Goal: Task Accomplishment & Management: Use online tool/utility

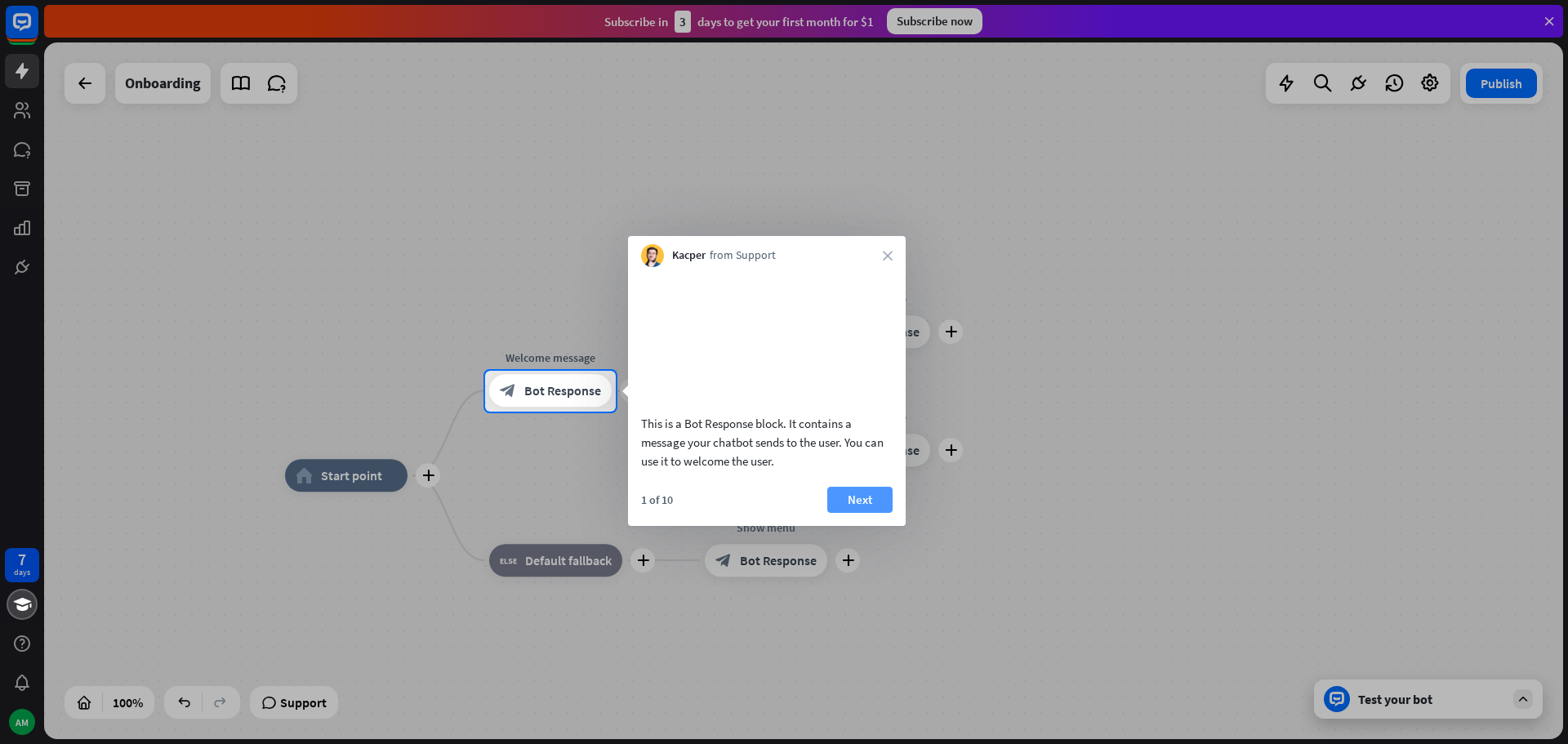
click at [876, 511] on button "Next" at bounding box center [860, 499] width 66 height 26
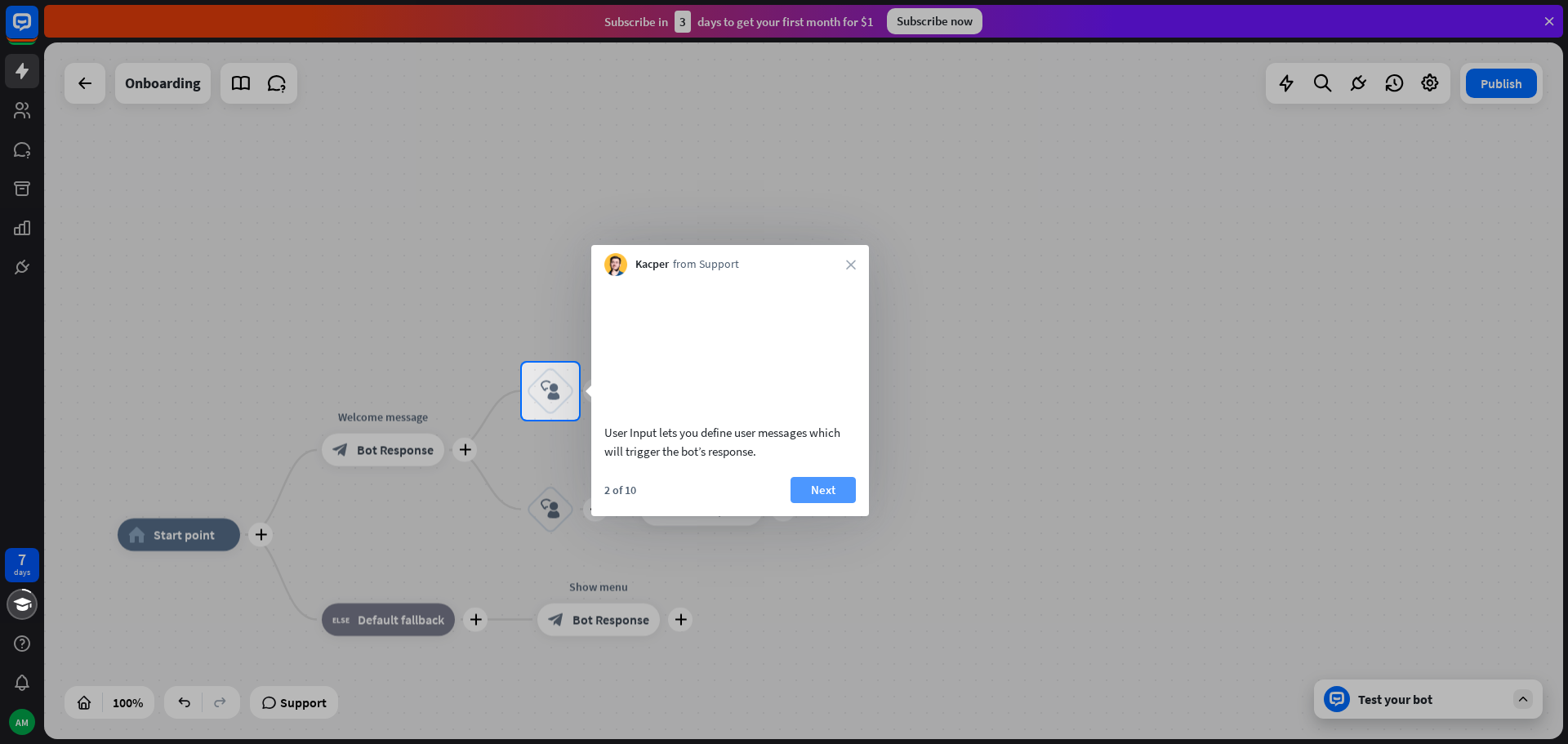
click at [815, 503] on button "Next" at bounding box center [824, 490] width 66 height 26
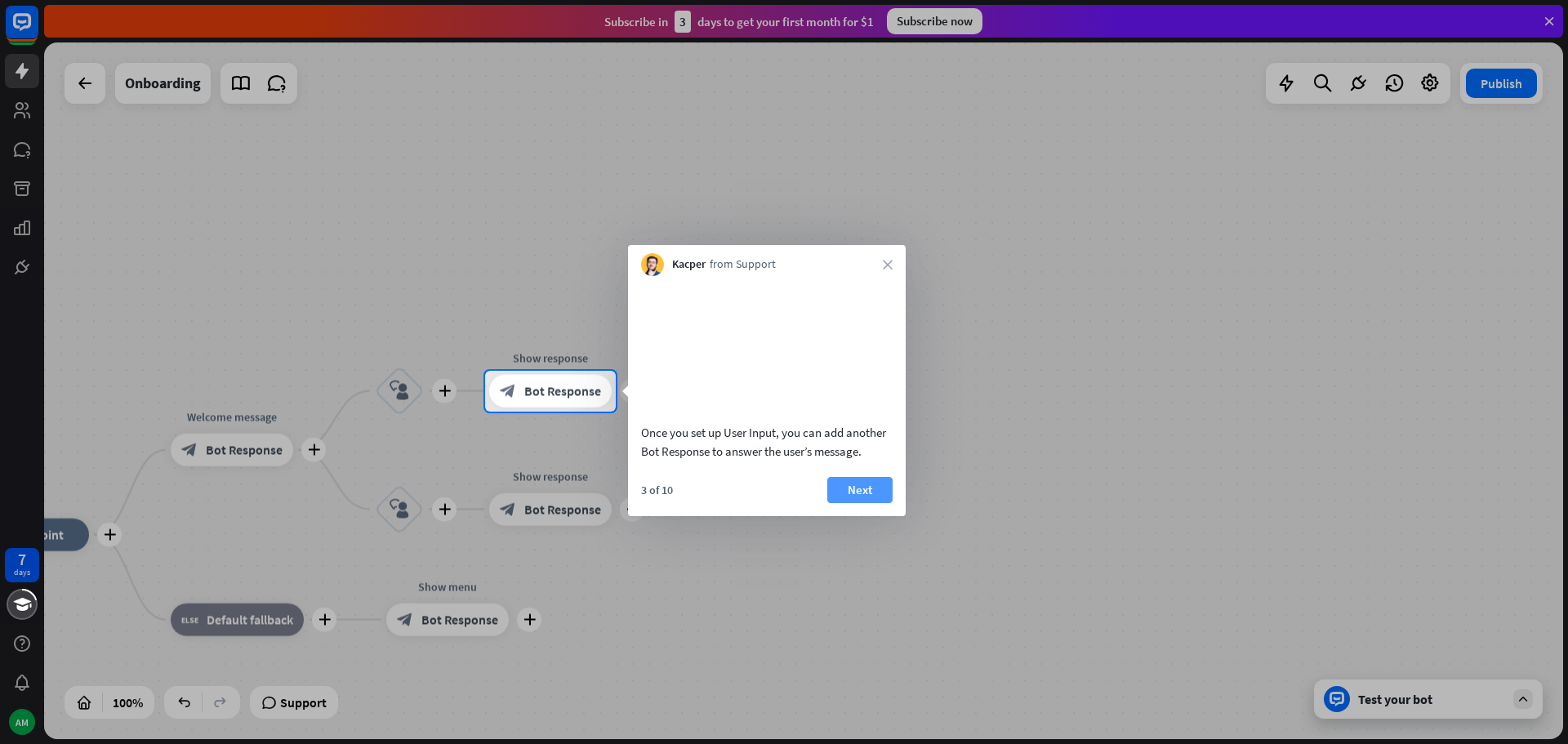
click at [856, 503] on button "Next" at bounding box center [860, 490] width 66 height 26
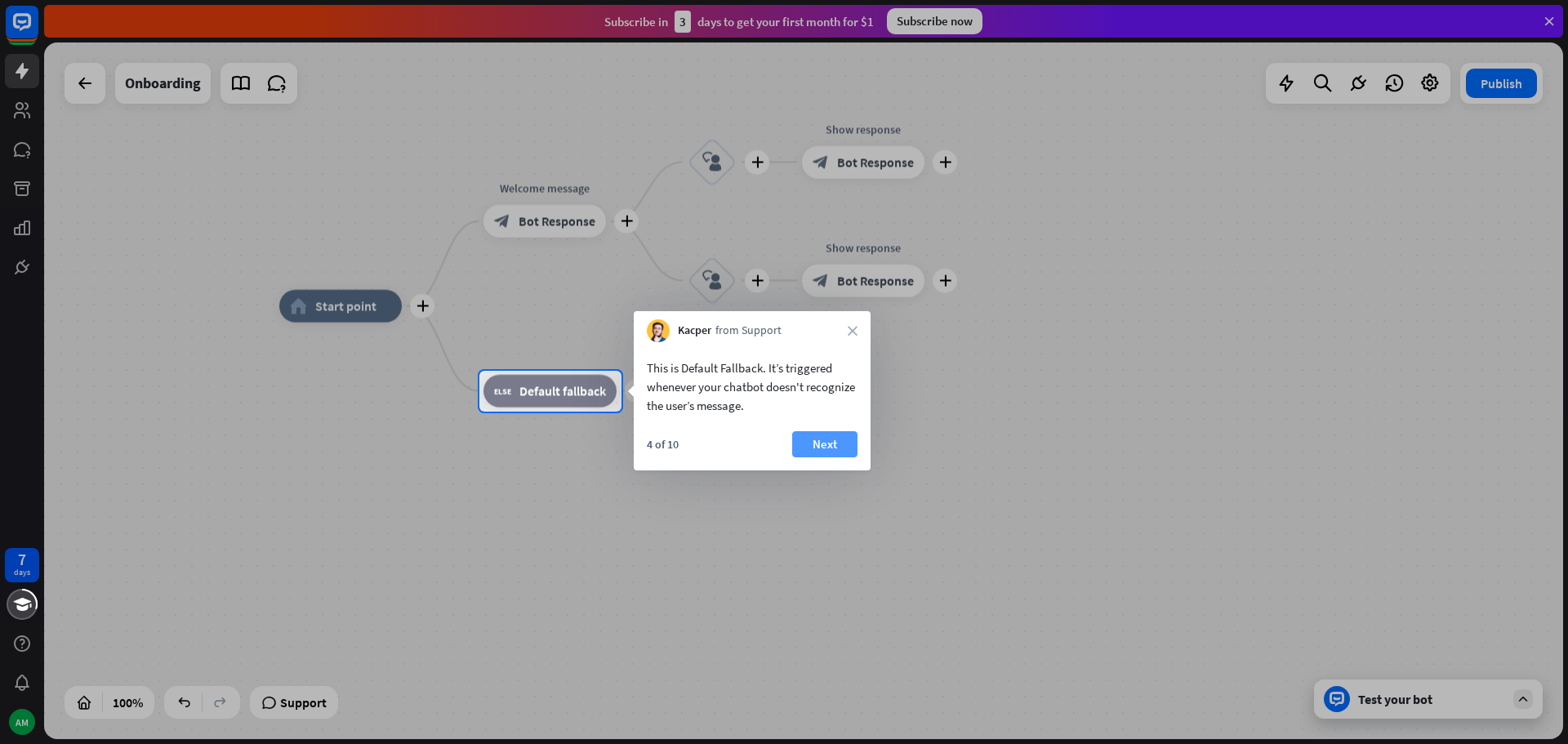
click at [820, 438] on button "Next" at bounding box center [825, 443] width 66 height 26
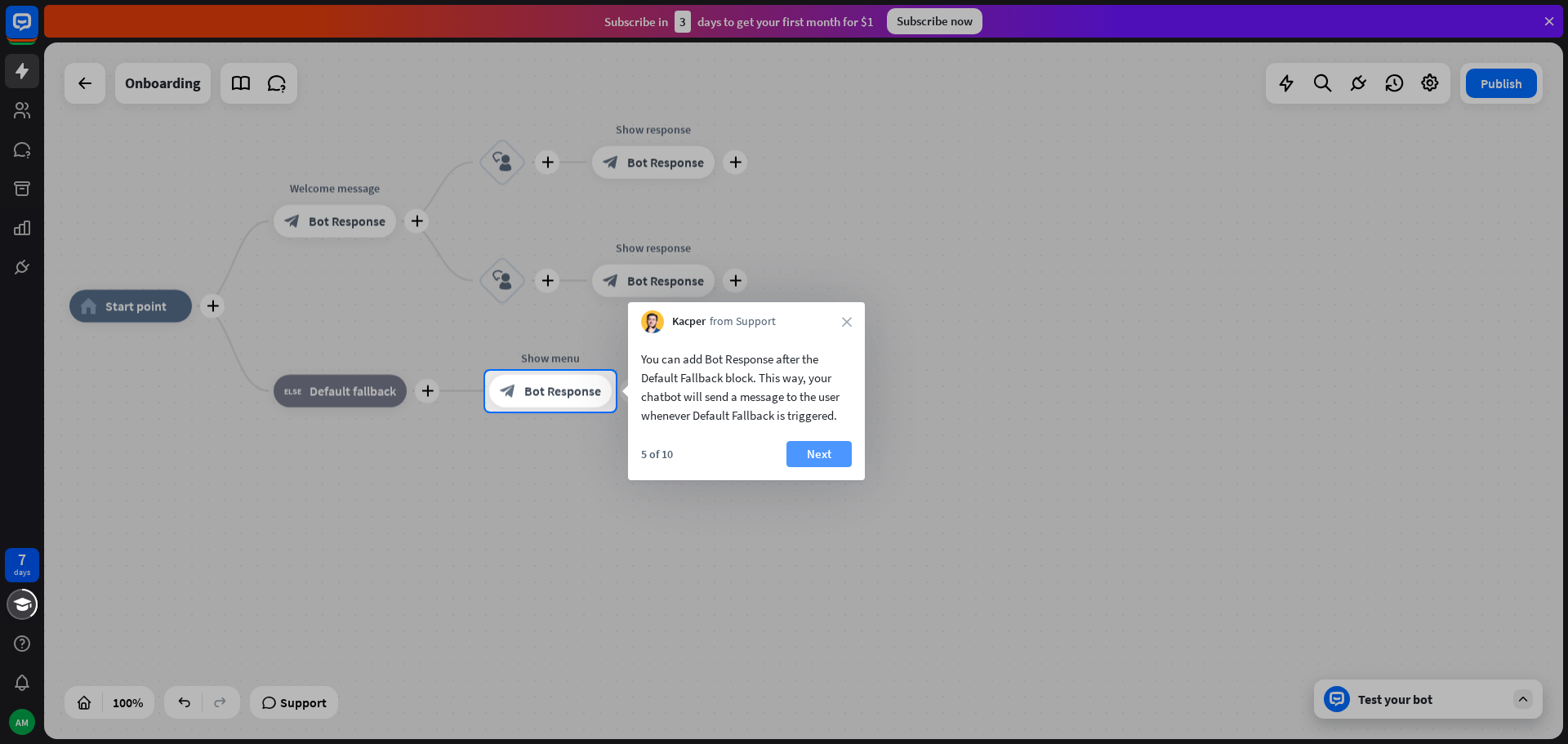
click at [825, 451] on button "Next" at bounding box center [819, 454] width 66 height 26
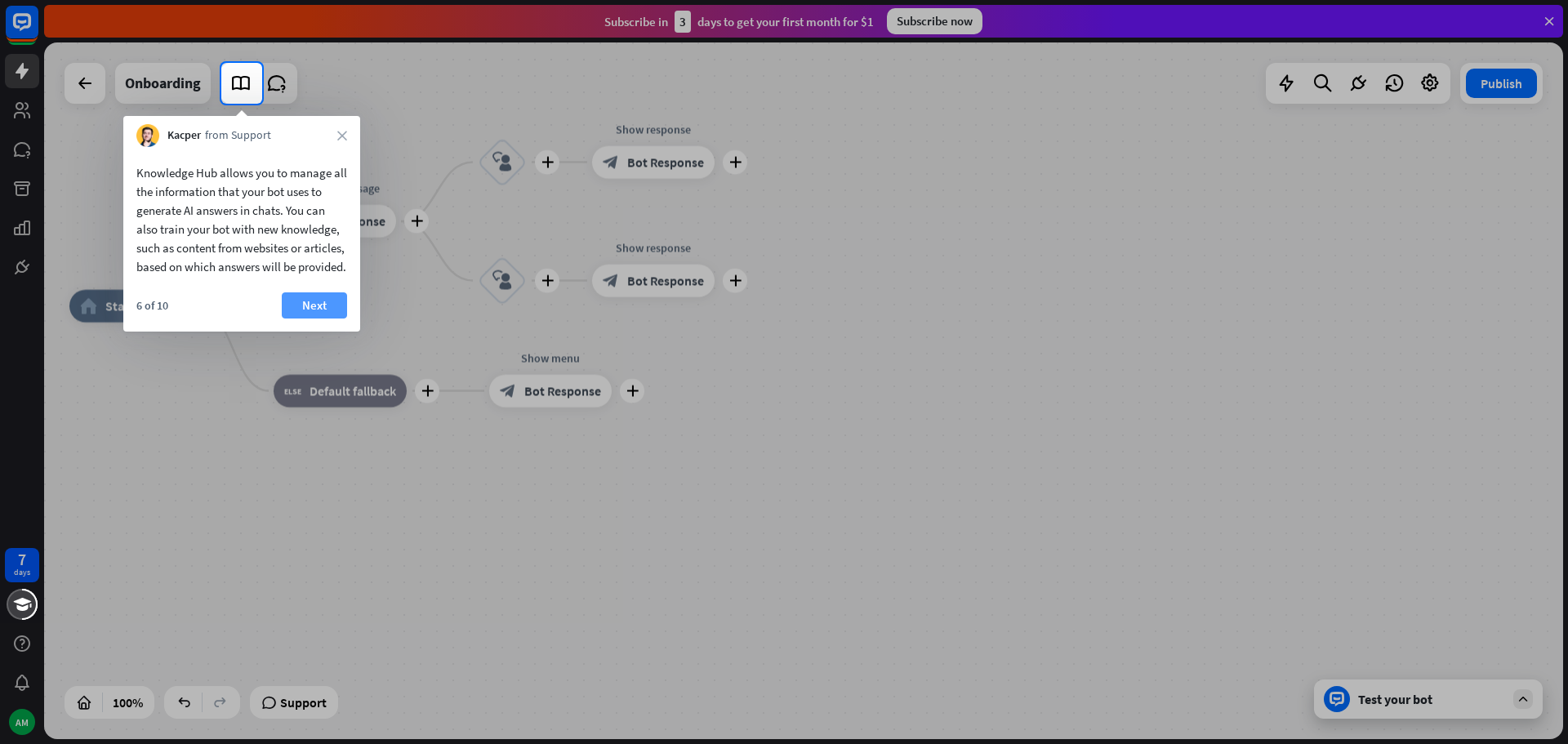
click at [332, 319] on button "Next" at bounding box center [314, 305] width 66 height 26
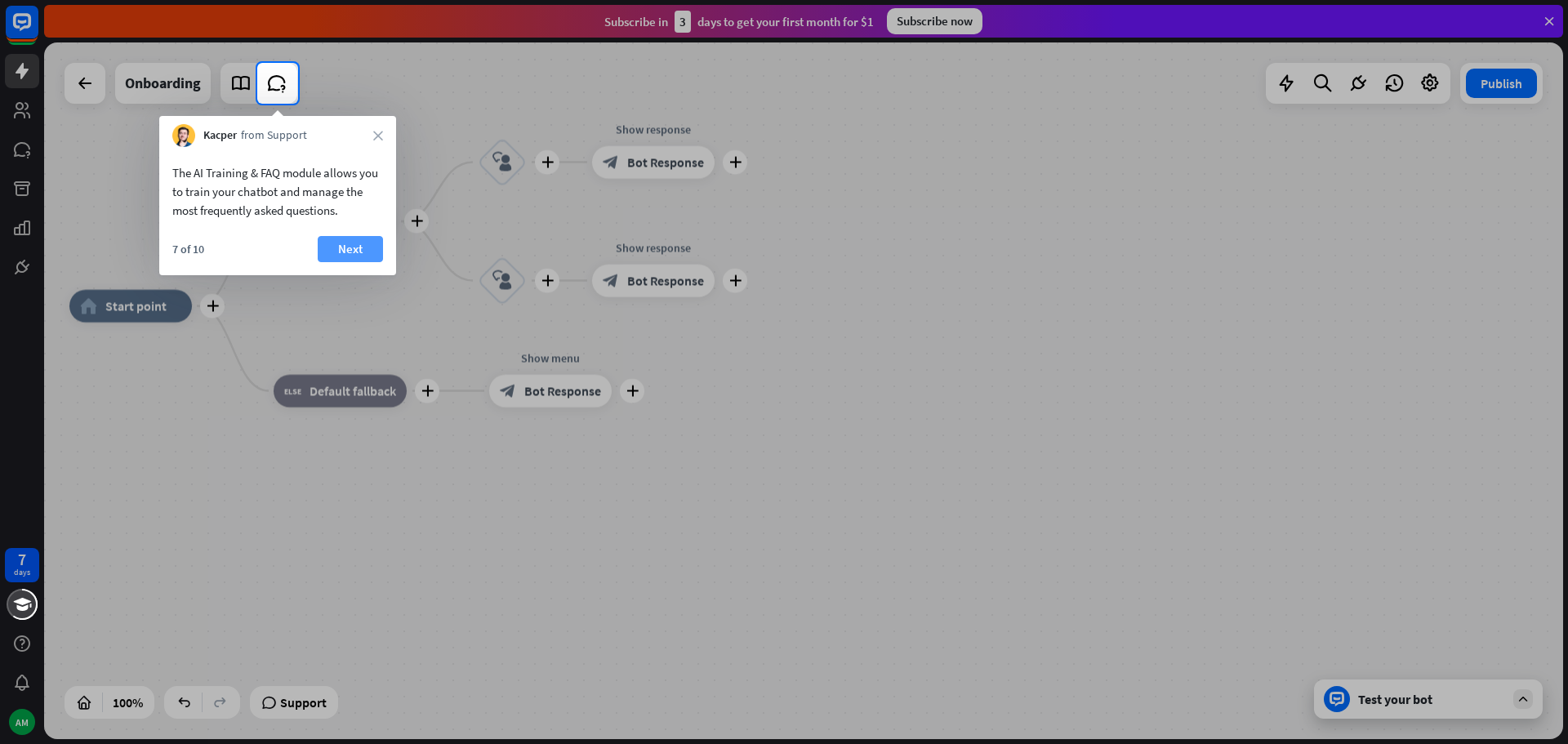
click at [361, 245] on button "Next" at bounding box center [351, 249] width 66 height 26
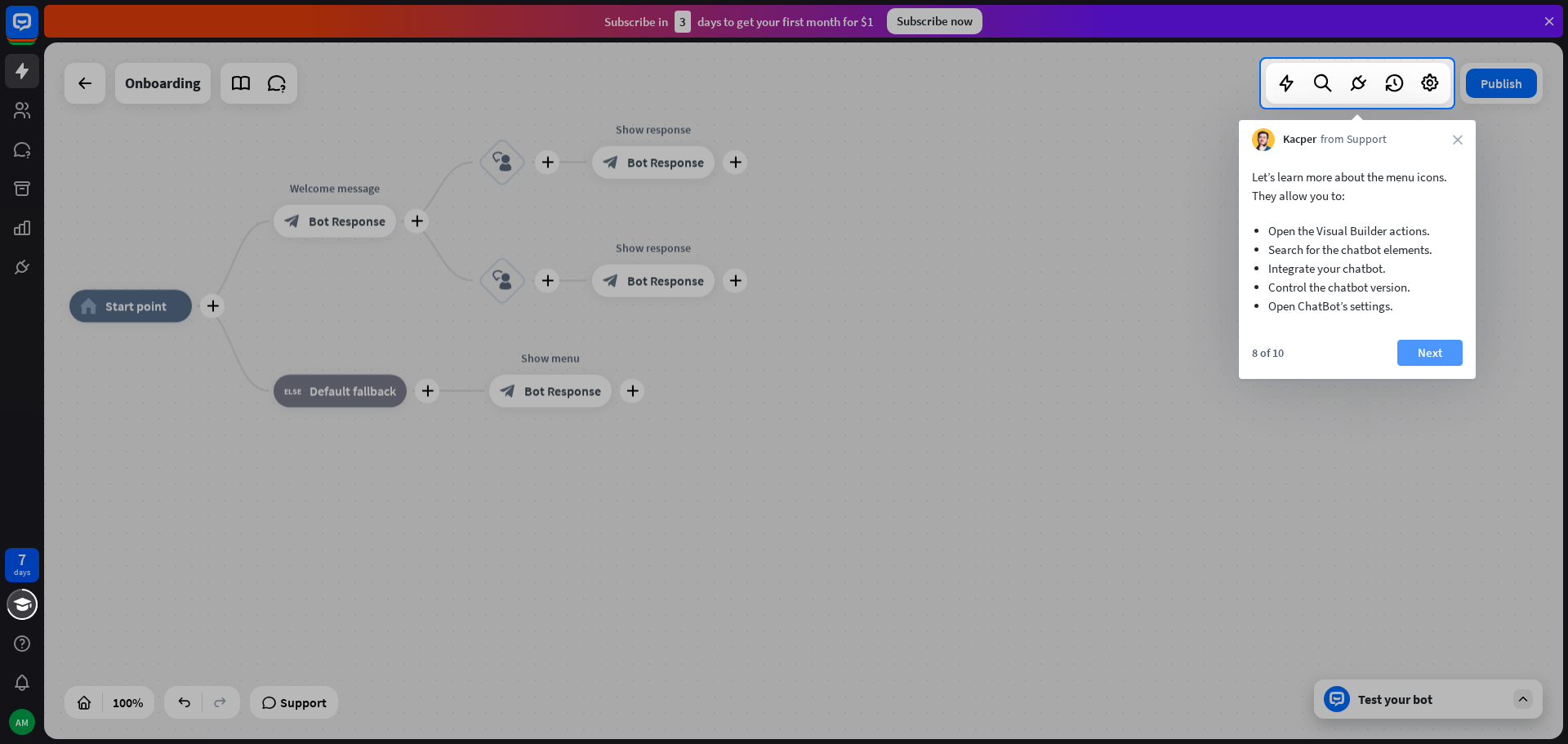
click at [1422, 352] on button "Next" at bounding box center [1430, 352] width 66 height 26
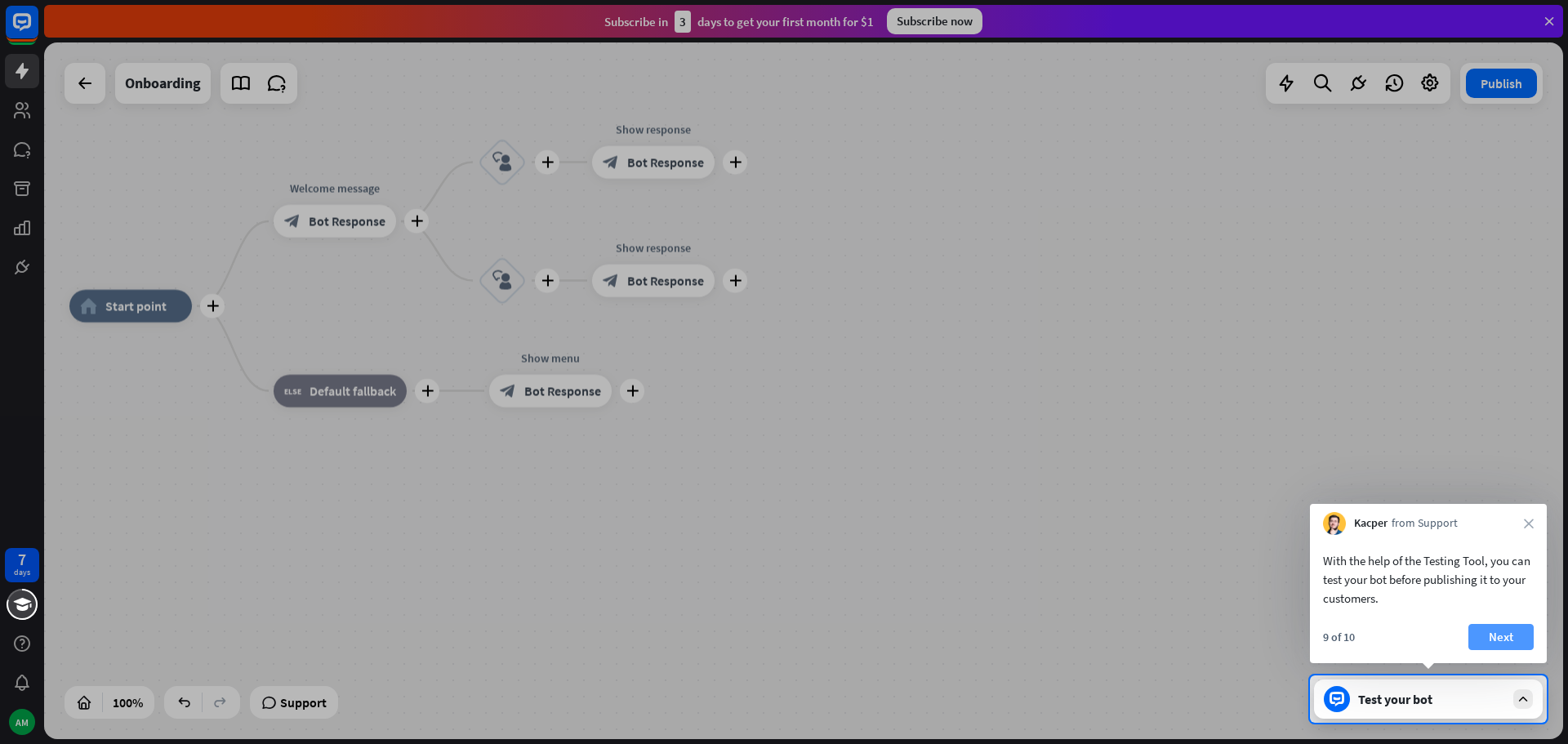
click at [1503, 640] on button "Next" at bounding box center [1501, 637] width 66 height 26
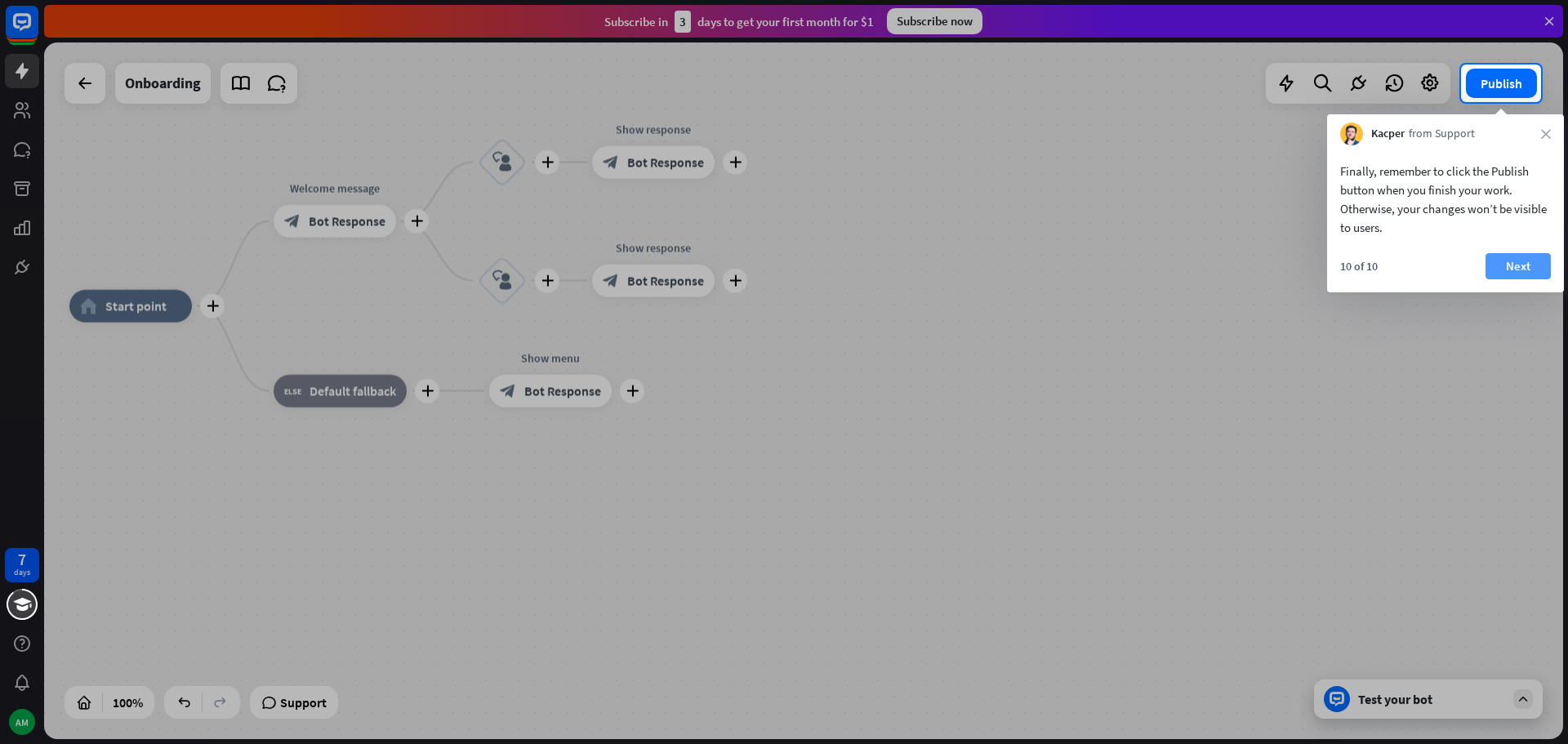
click at [1519, 259] on button "Next" at bounding box center [1519, 266] width 66 height 26
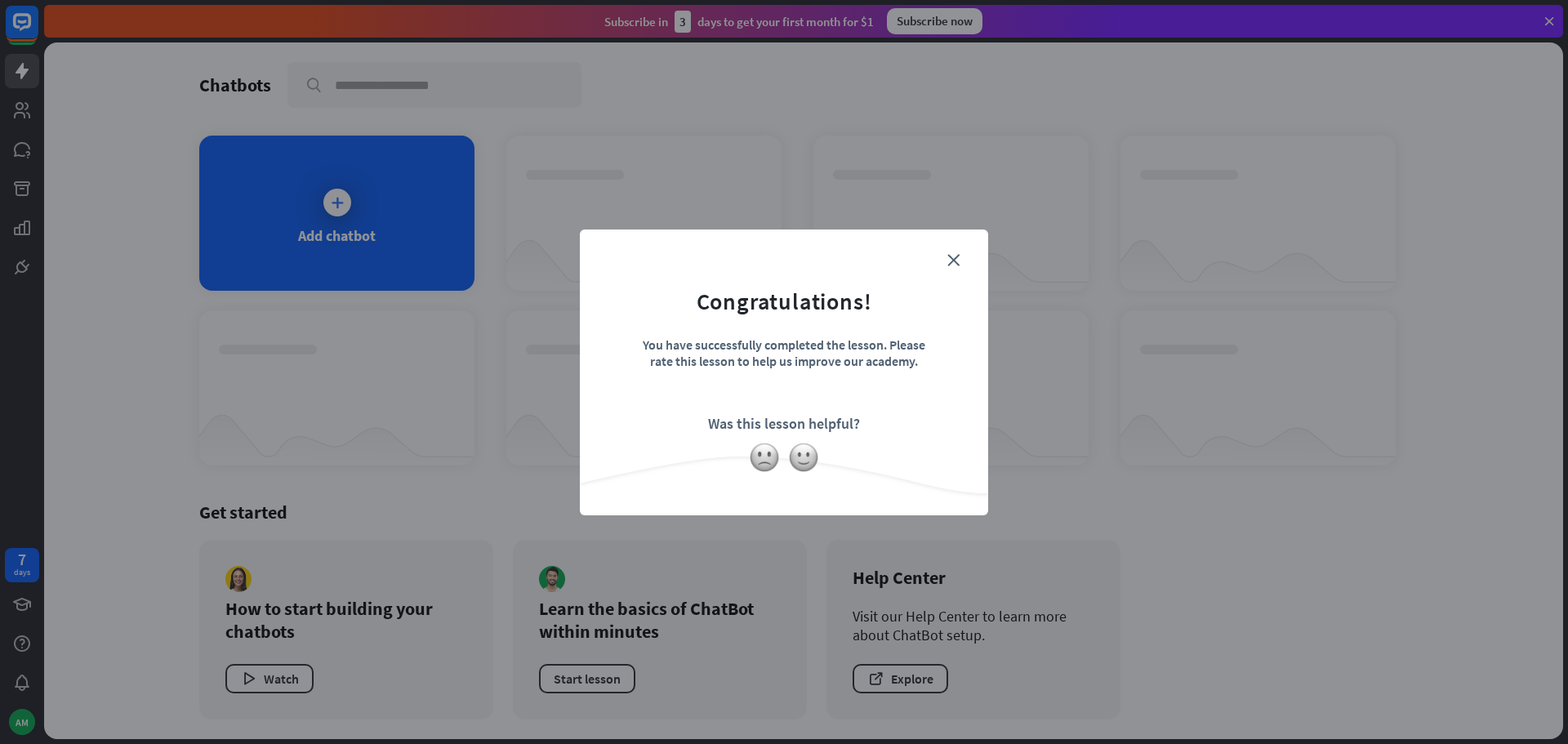
click at [821, 454] on div at bounding box center [784, 457] width 408 height 31
click at [809, 455] on img at bounding box center [804, 457] width 31 height 31
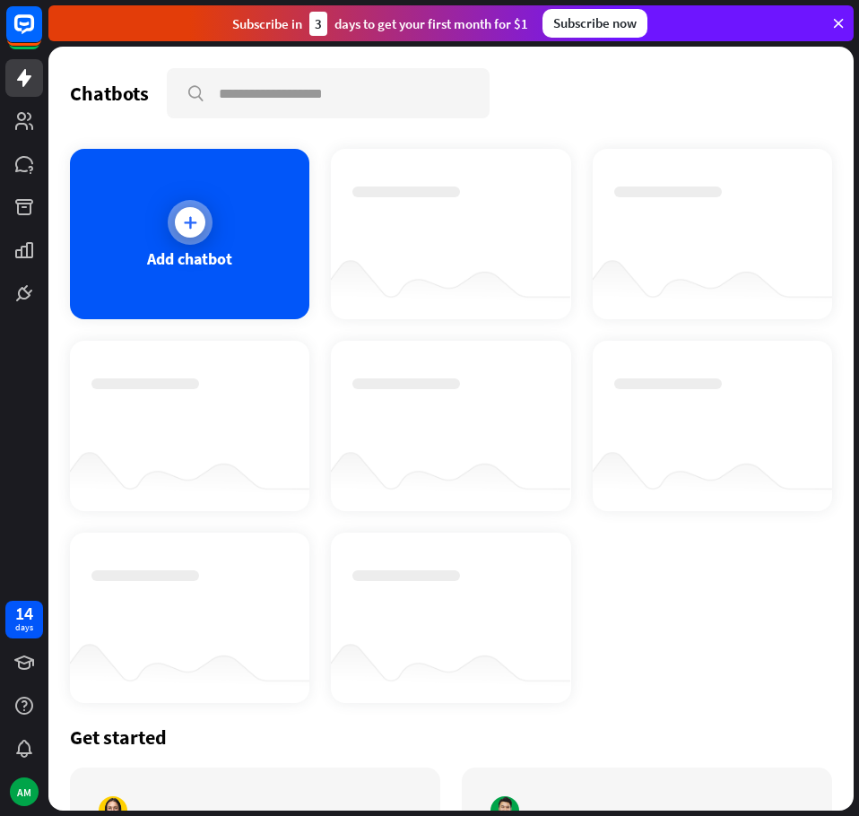
click at [165, 185] on div "Add chatbot" at bounding box center [189, 234] width 239 height 170
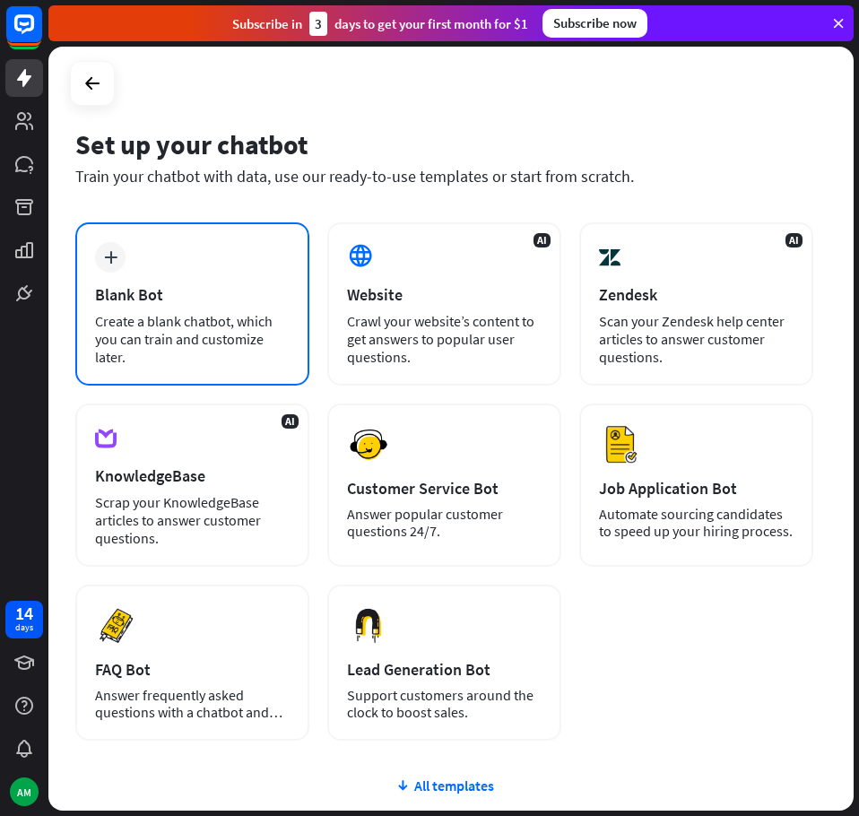
click at [184, 253] on div "plus Blank Bot Create a blank chatbot, which you can train and customize later." at bounding box center [192, 303] width 234 height 163
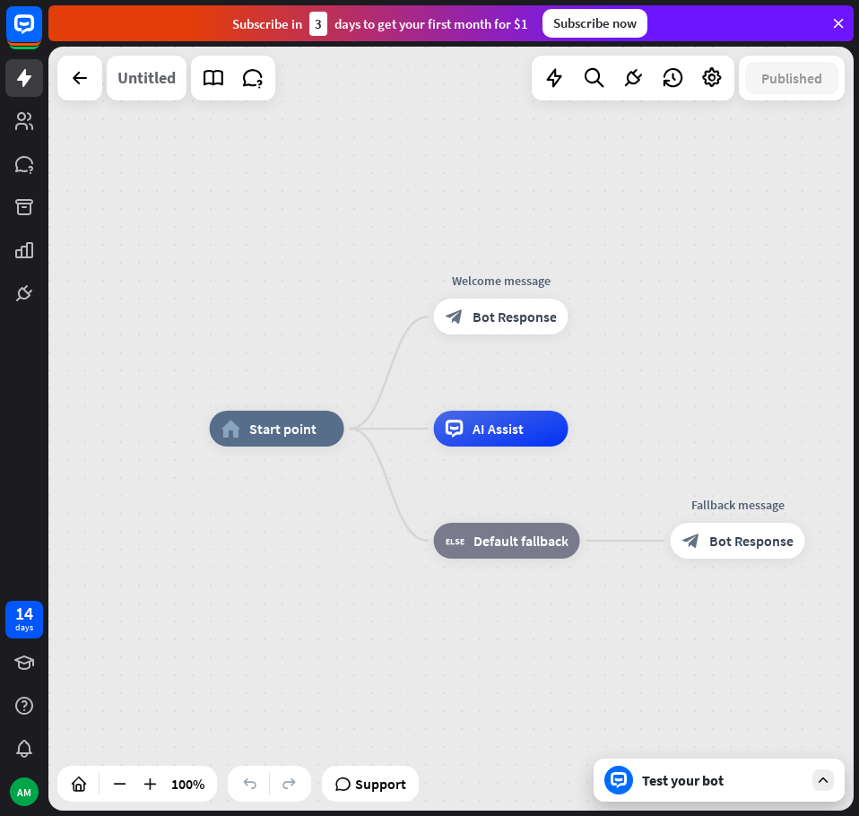
click at [150, 91] on div "Untitled" at bounding box center [146, 78] width 58 height 45
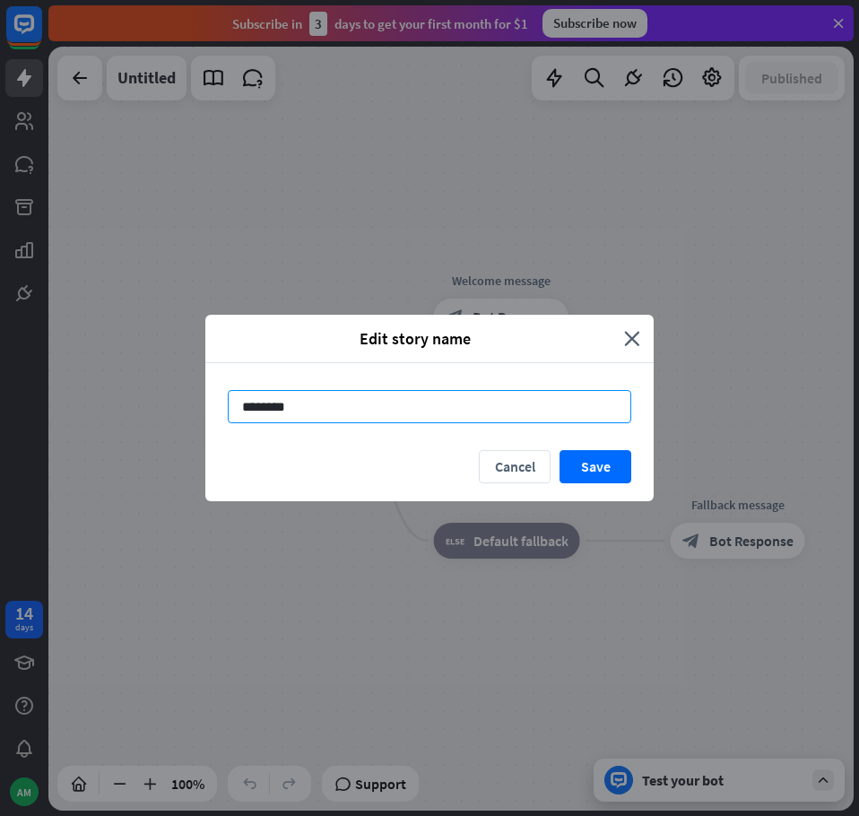
click at [374, 416] on input "********" at bounding box center [429, 406] width 403 height 33
type input "*"
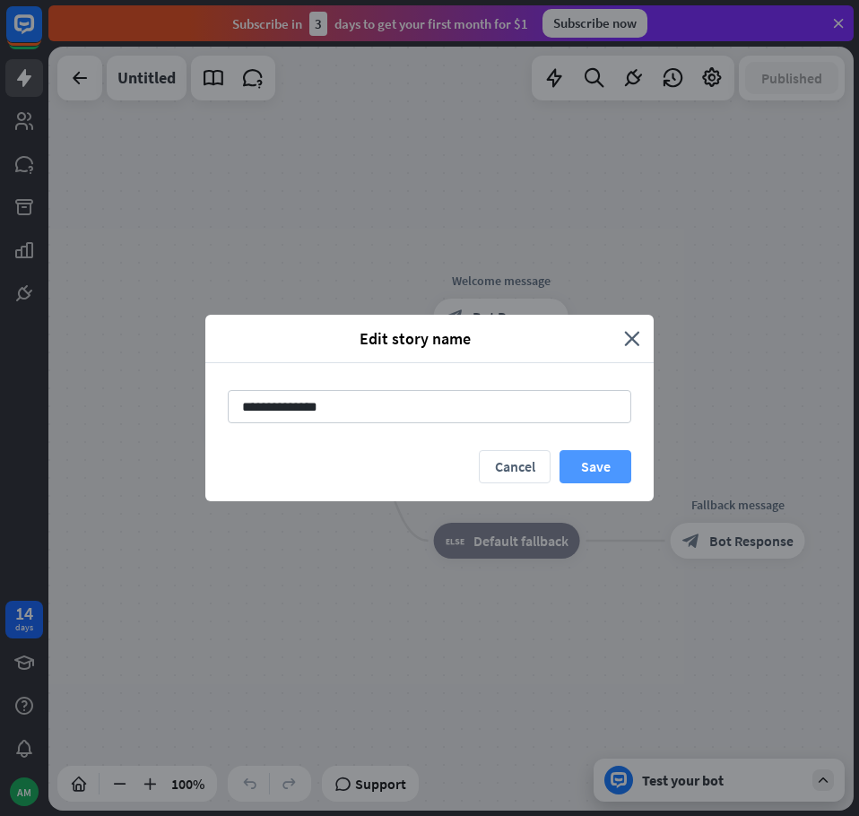
type input "**********"
click at [578, 456] on button "Save" at bounding box center [595, 466] width 72 height 33
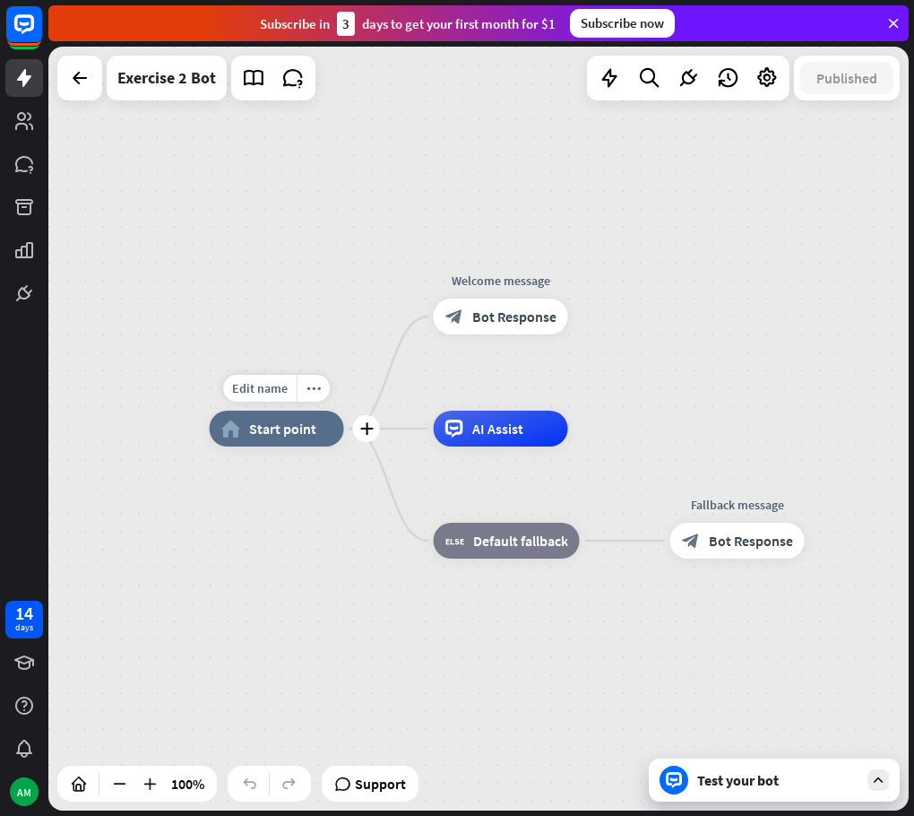
click at [316, 441] on div "home_2 Start point" at bounding box center [277, 429] width 134 height 36
click at [247, 375] on div "Edit name" at bounding box center [260, 388] width 74 height 27
type input "********"
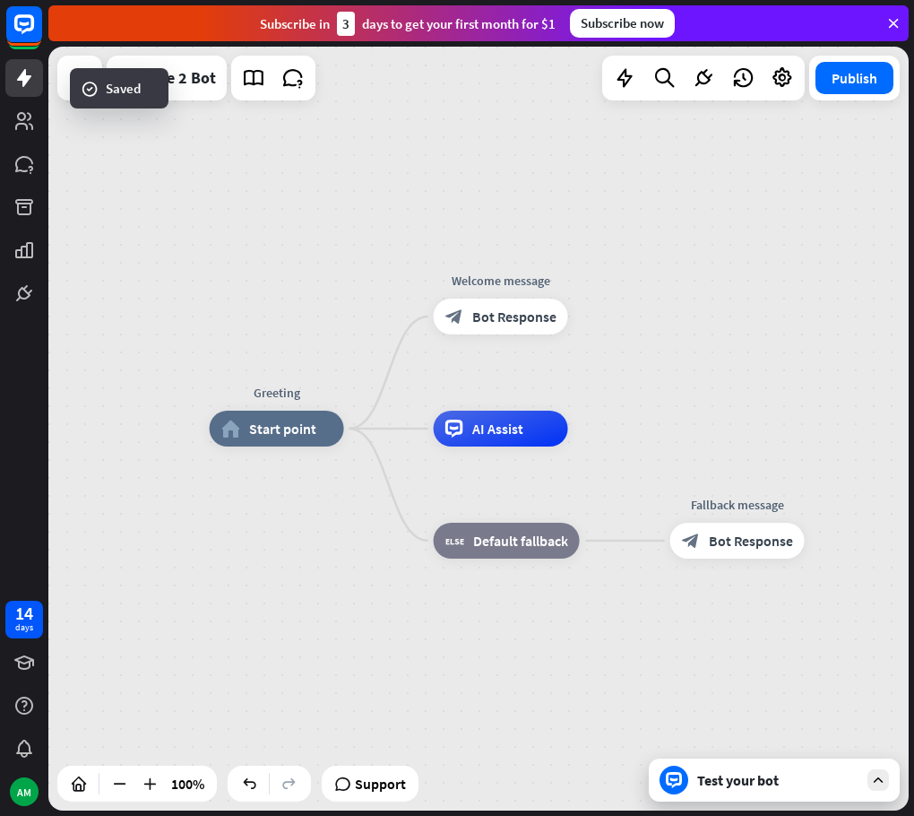
click at [273, 446] on div "Greeting home_2 Start point" at bounding box center [277, 429] width 134 height 36
click at [273, 438] on div "home_2 Start point" at bounding box center [277, 429] width 134 height 36
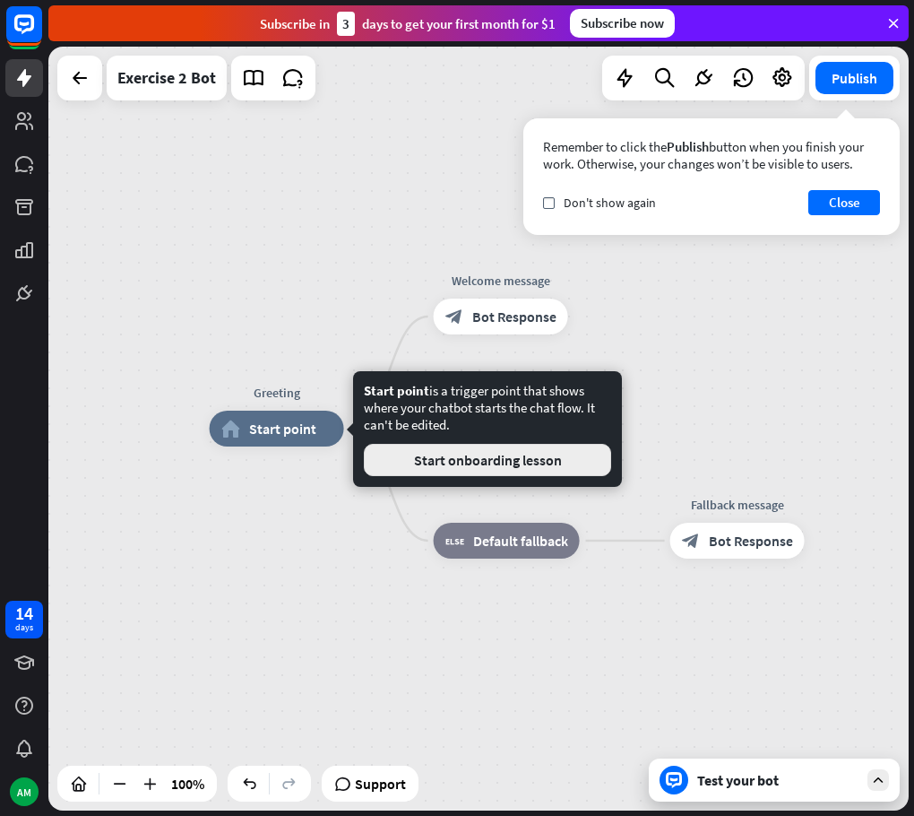
click at [440, 466] on button "Start onboarding lesson" at bounding box center [487, 460] width 247 height 32
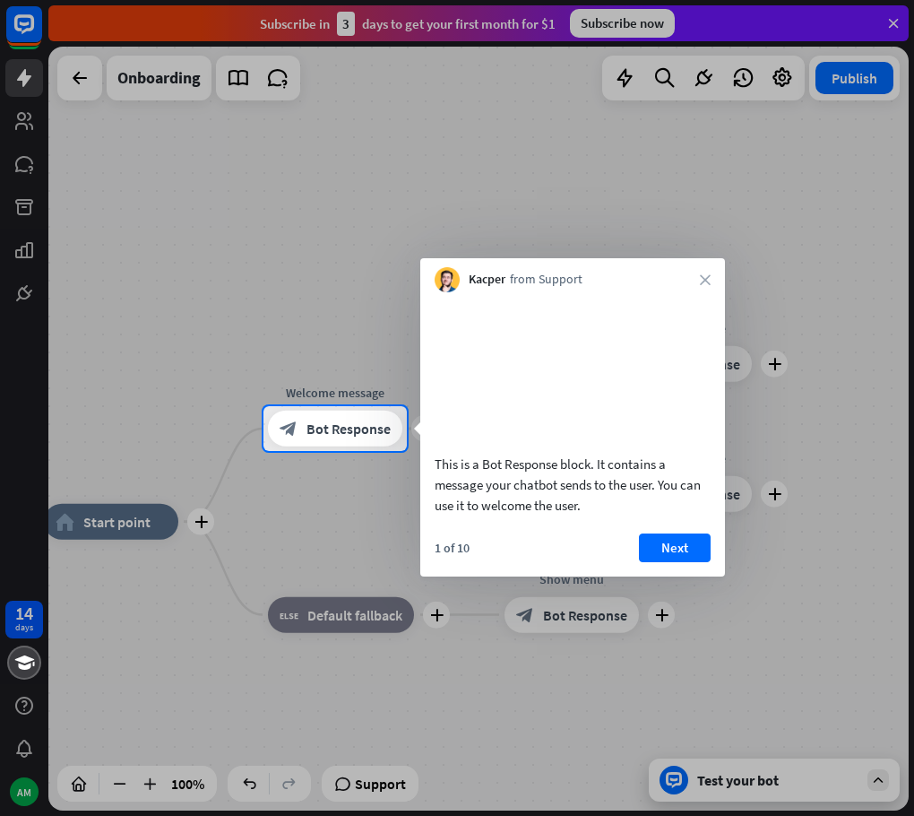
click at [765, 205] on div at bounding box center [457, 203] width 914 height 406
click at [706, 282] on icon "close" at bounding box center [705, 279] width 11 height 11
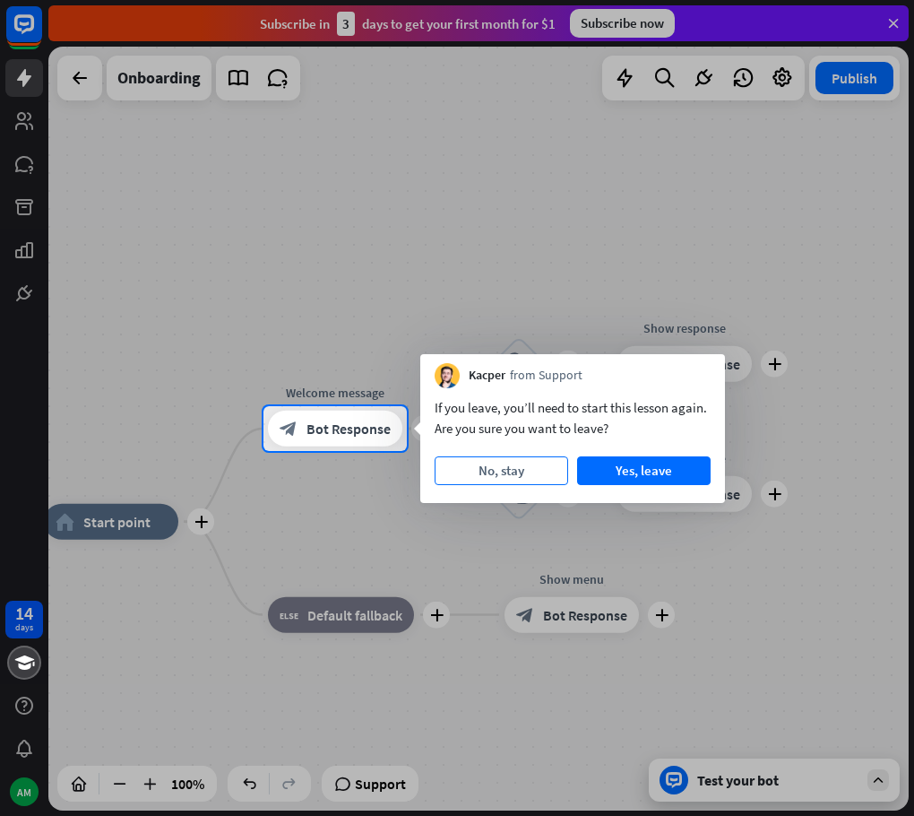
click at [540, 462] on button "No, stay" at bounding box center [502, 470] width 134 height 29
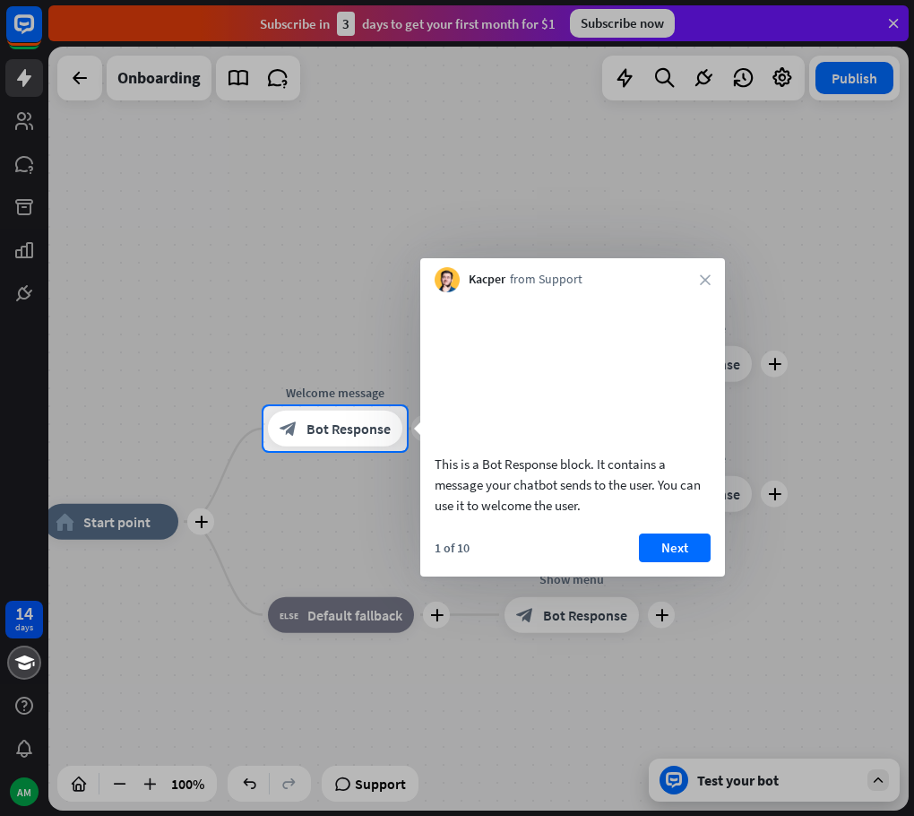
click at [698, 270] on div "Kacper from Support close" at bounding box center [572, 275] width 305 height 34
click at [708, 276] on icon "close" at bounding box center [705, 279] width 11 height 11
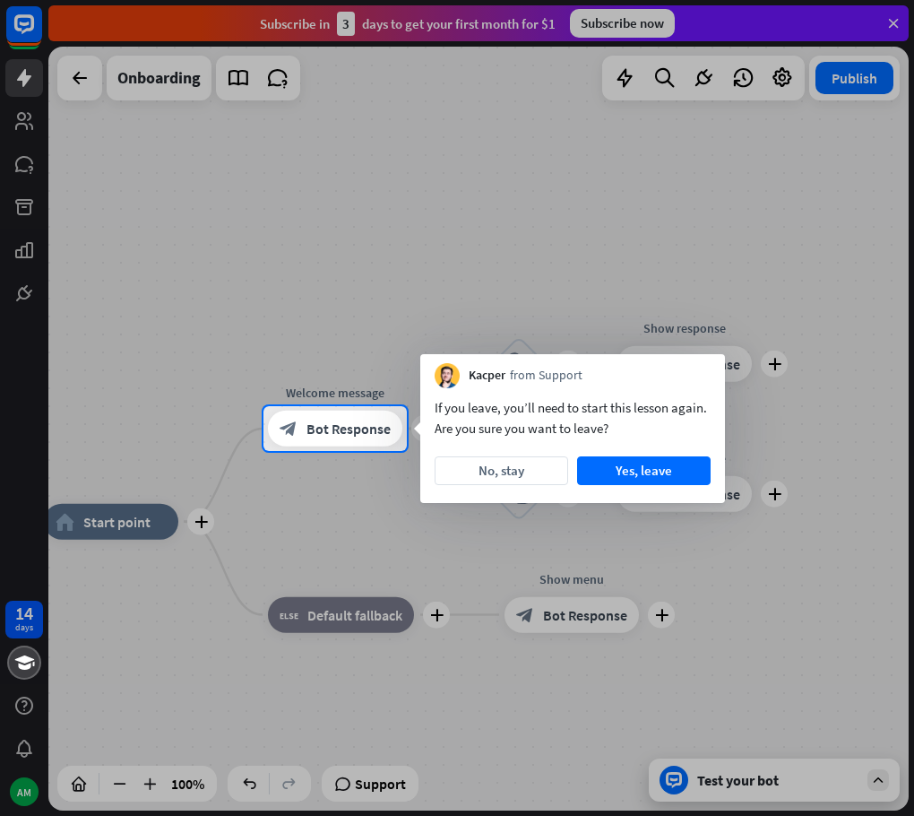
click at [334, 291] on div at bounding box center [457, 203] width 914 height 406
click at [481, 470] on button "No, stay" at bounding box center [502, 470] width 134 height 29
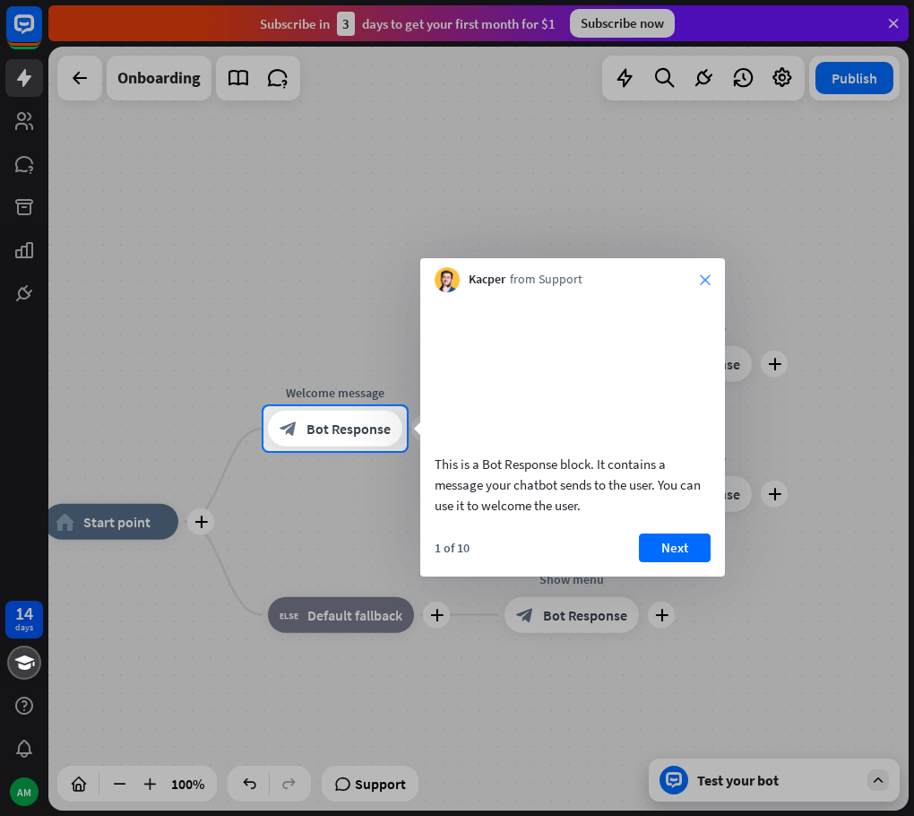
click at [701, 275] on icon "close" at bounding box center [705, 279] width 11 height 11
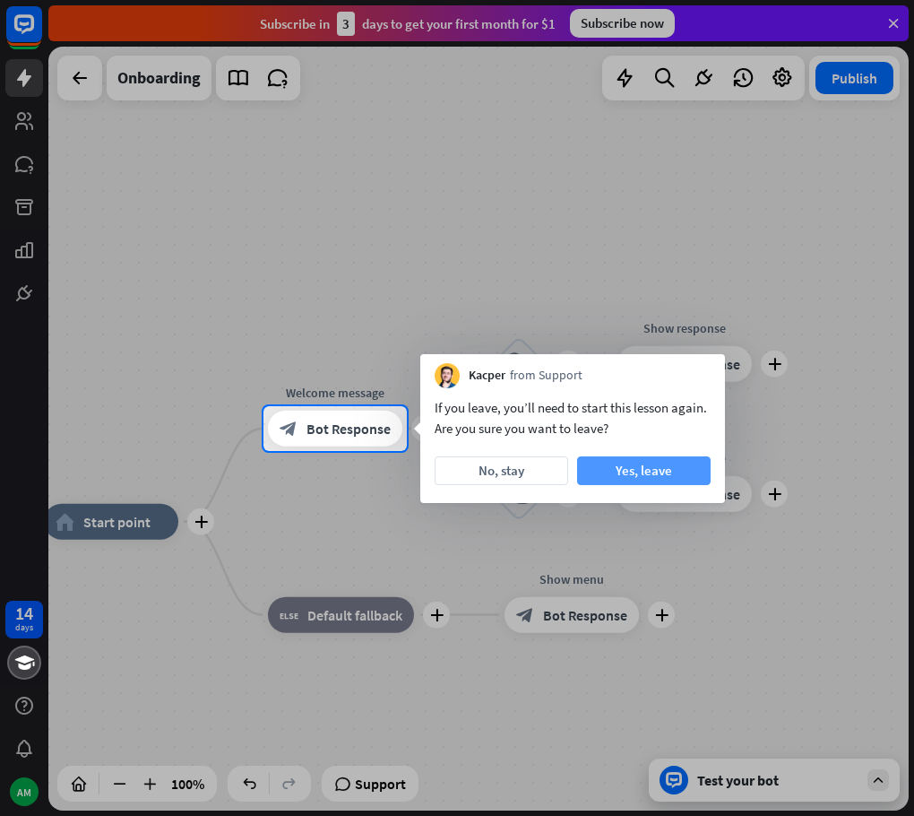
click at [620, 465] on button "Yes, leave" at bounding box center [644, 470] width 134 height 29
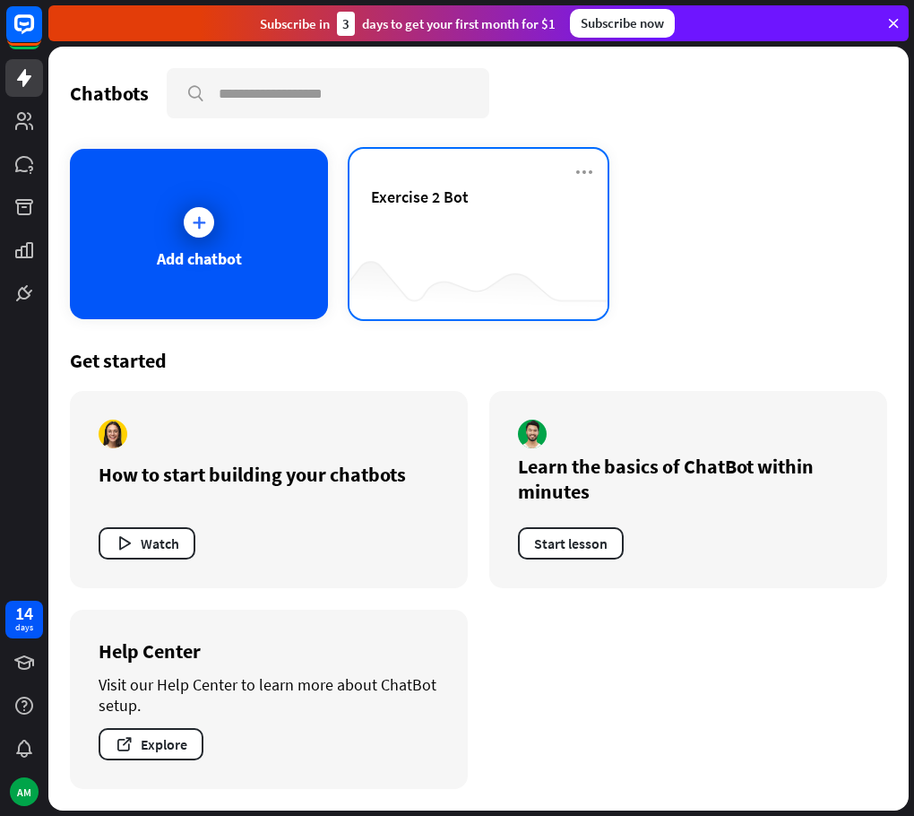
click at [393, 221] on div "Exercise 2 Bot" at bounding box center [478, 217] width 215 height 63
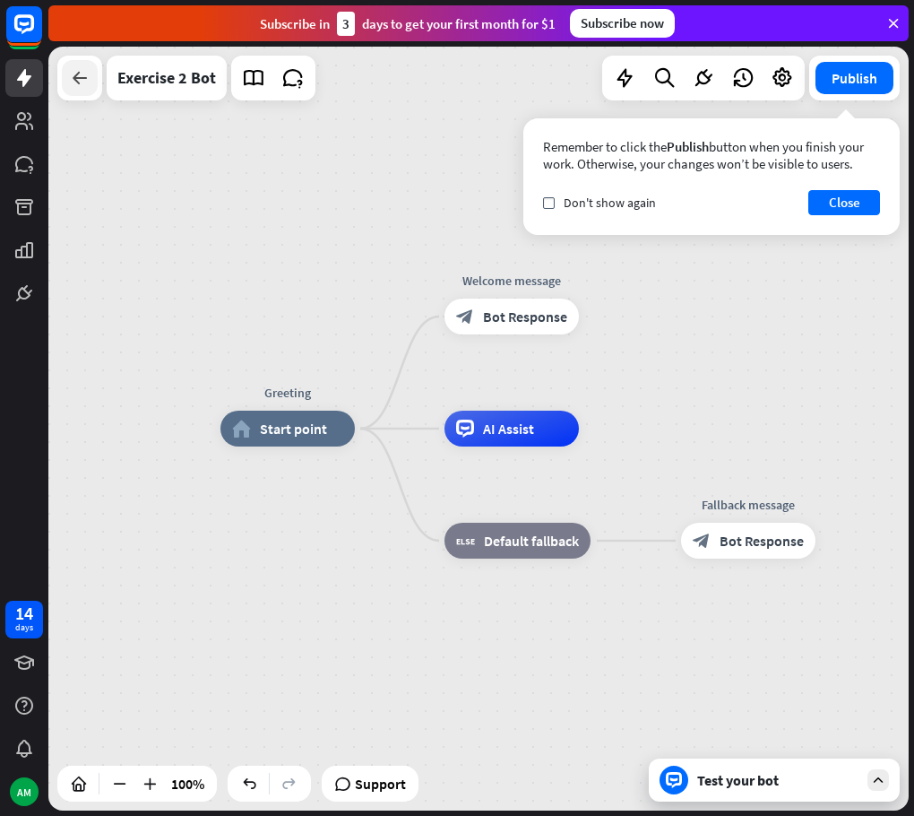
click at [85, 95] on div at bounding box center [80, 78] width 36 height 36
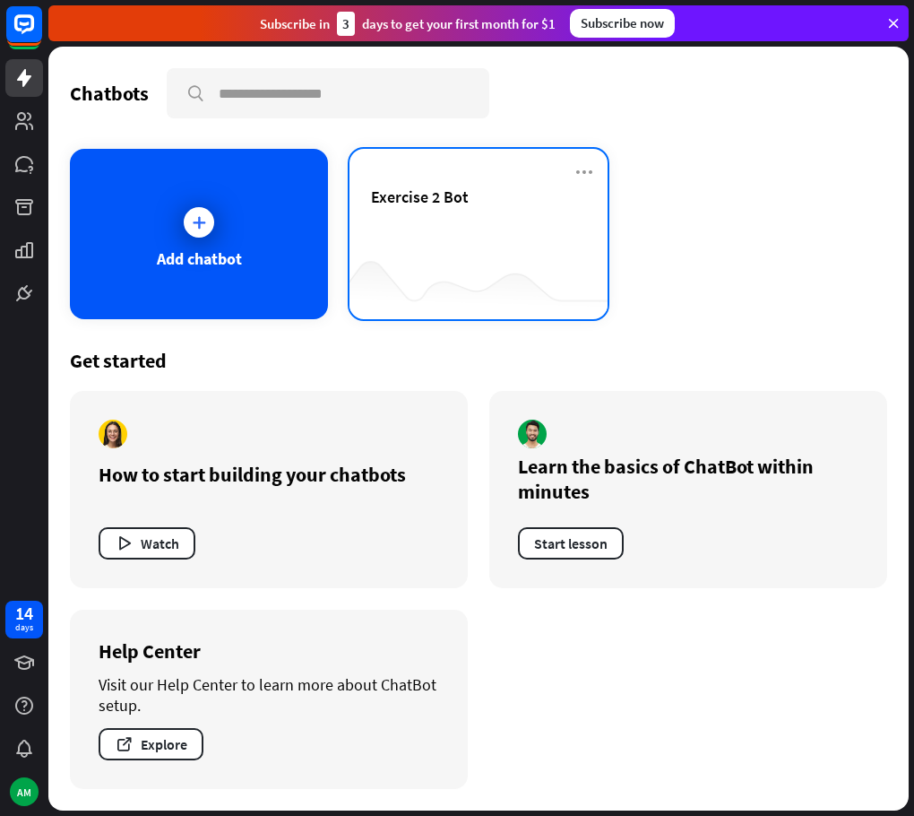
click at [412, 226] on div "Exercise 2 Bot" at bounding box center [478, 217] width 215 height 63
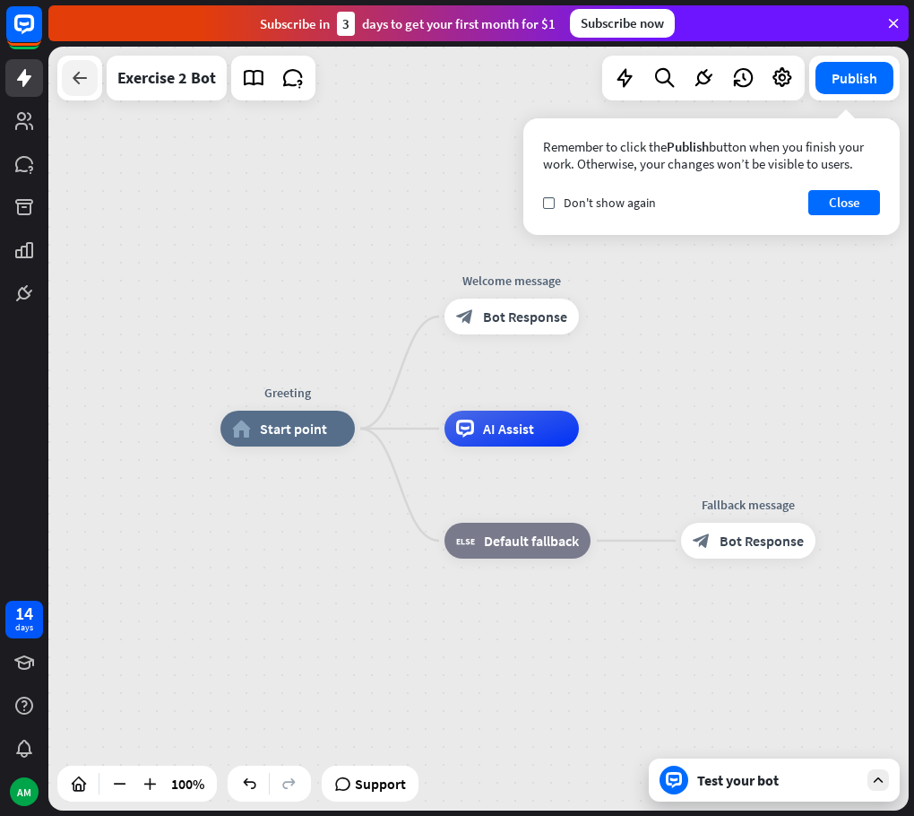
click at [83, 80] on icon at bounding box center [80, 78] width 22 height 22
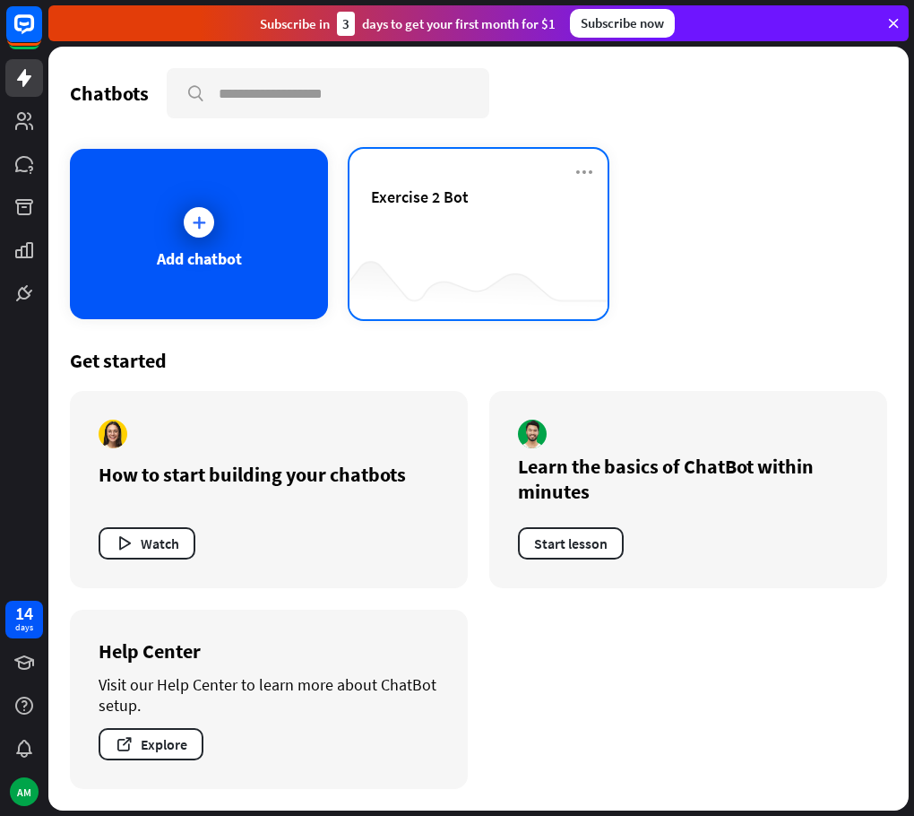
click at [390, 202] on span "Exercise 2 Bot" at bounding box center [420, 196] width 98 height 21
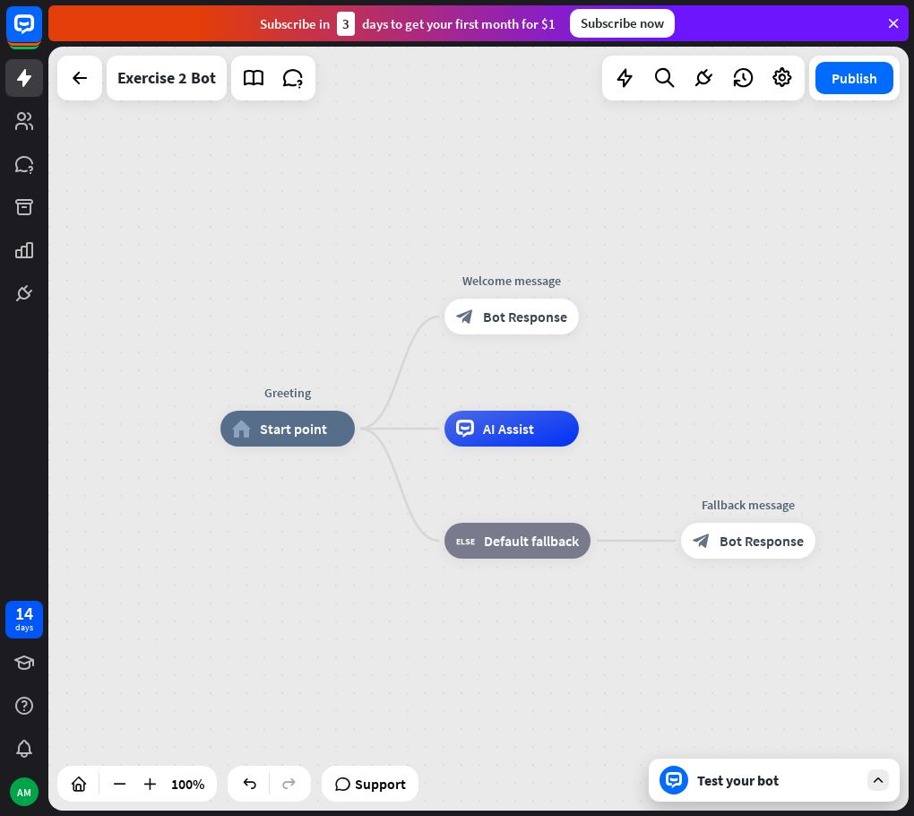
click at [166, 102] on div "Greeting home_2 Start point Welcome message block_bot_response Bot Response AI …" at bounding box center [478, 429] width 861 height 764
click at [158, 82] on div "Exercise 2 Bot" at bounding box center [166, 78] width 99 height 45
click at [163, 82] on div "Exercise 2 Bot" at bounding box center [166, 78] width 99 height 45
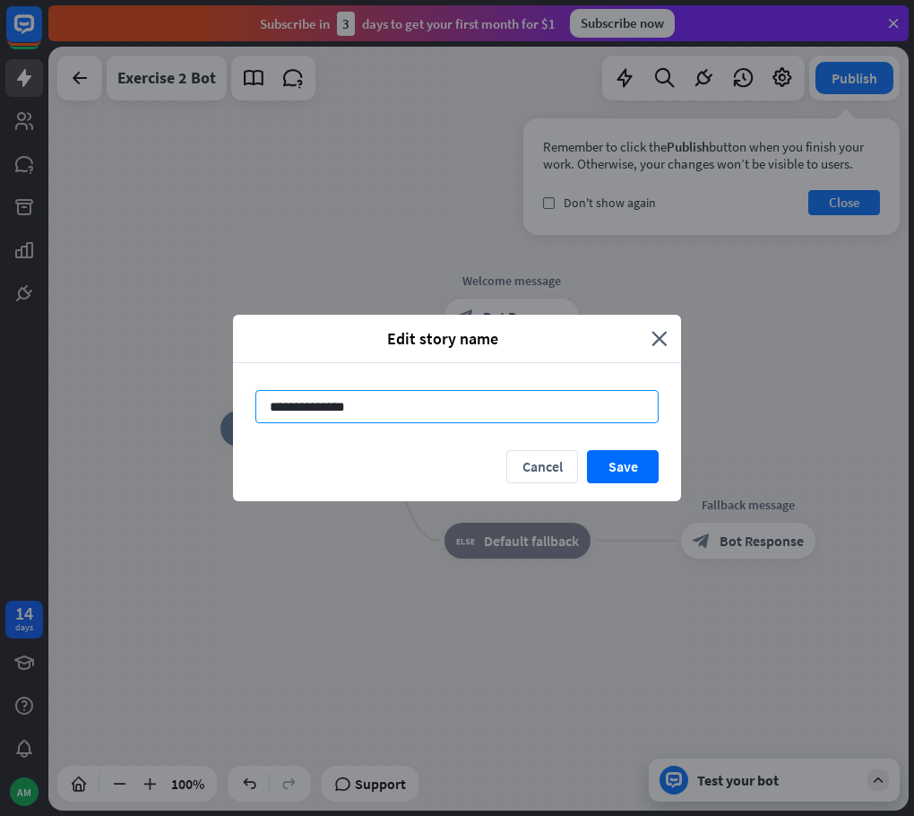
click at [332, 407] on input "**********" at bounding box center [457, 406] width 403 height 33
type input "**********"
